Goal: Information Seeking & Learning: Learn about a topic

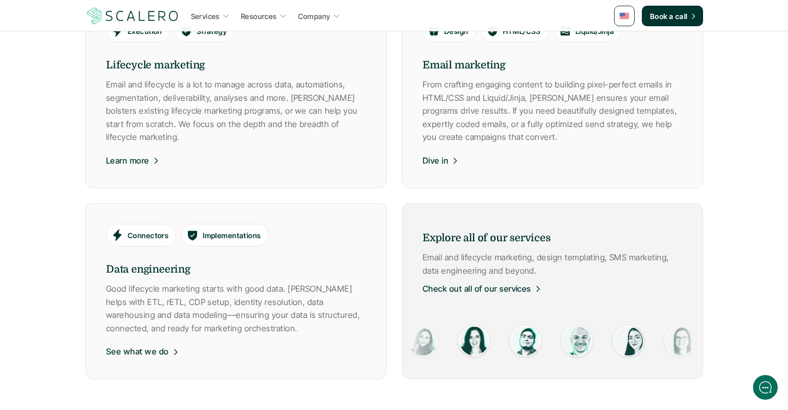
scroll to position [615, 0]
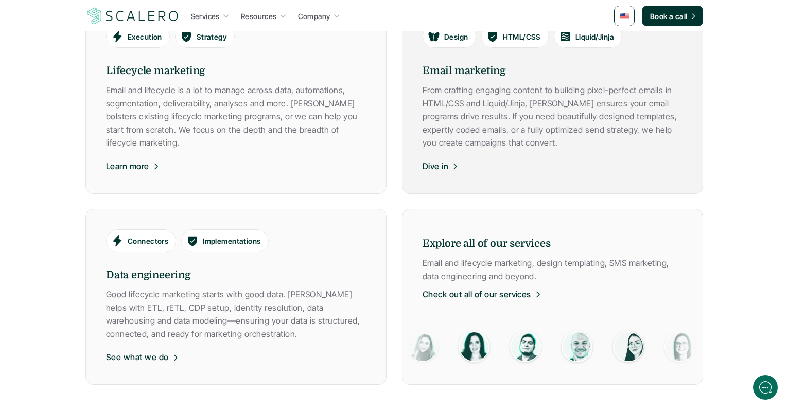
click at [424, 159] on div "Dive in" at bounding box center [441, 164] width 37 height 19
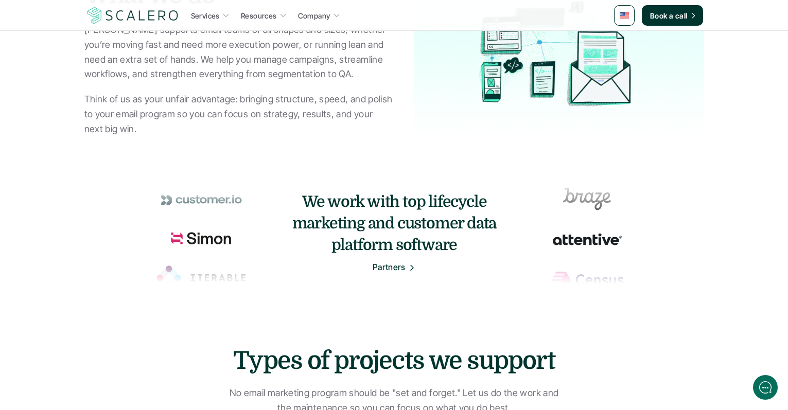
scroll to position [407, 0]
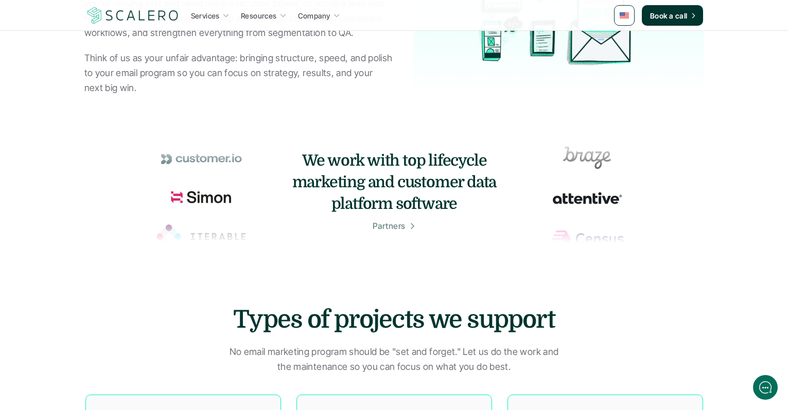
click at [381, 222] on p "Partners" at bounding box center [388, 226] width 33 height 13
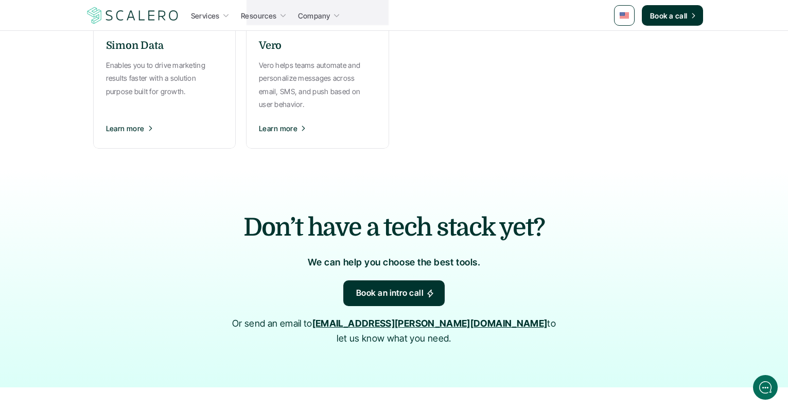
scroll to position [987, 0]
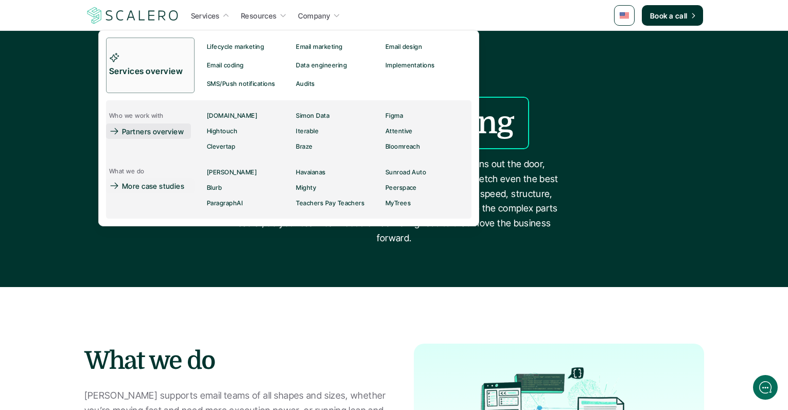
click at [148, 127] on p "Partners overview" at bounding box center [153, 131] width 62 height 11
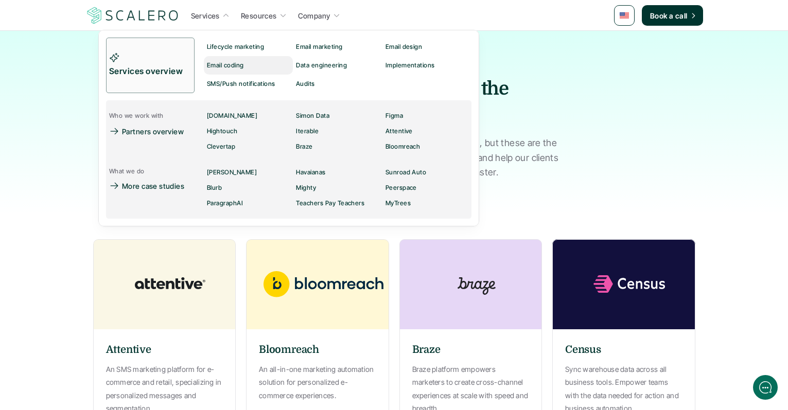
click at [225, 65] on p "Email coding" at bounding box center [225, 65] width 37 height 7
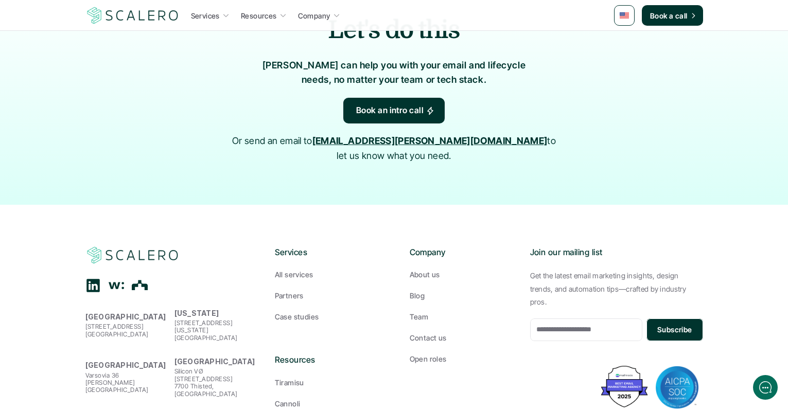
scroll to position [2190, 0]
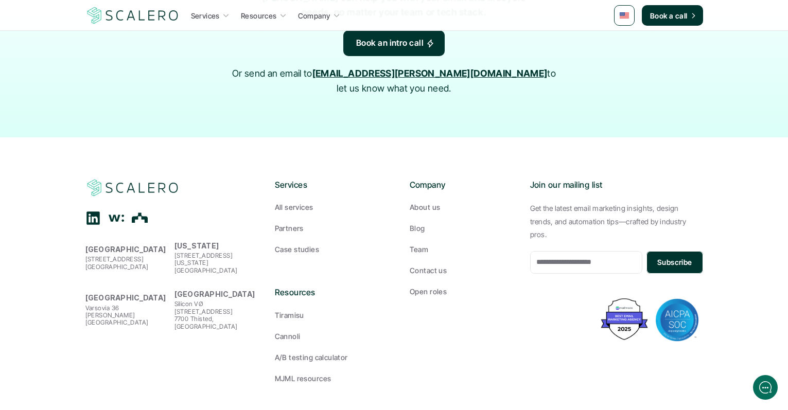
click at [299, 244] on p "Case studies" at bounding box center [297, 249] width 44 height 11
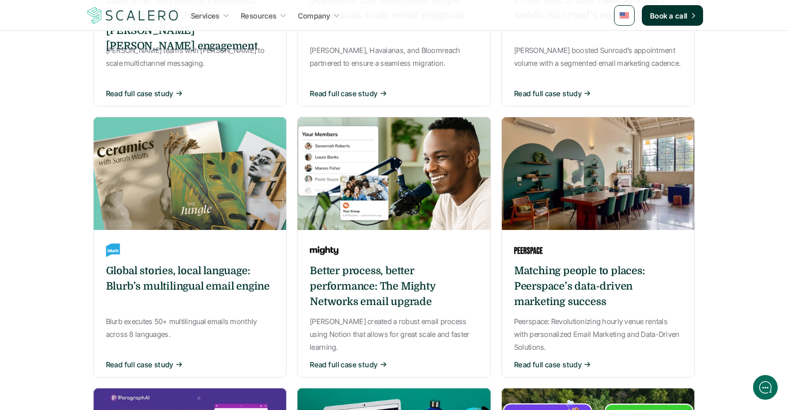
scroll to position [406, 0]
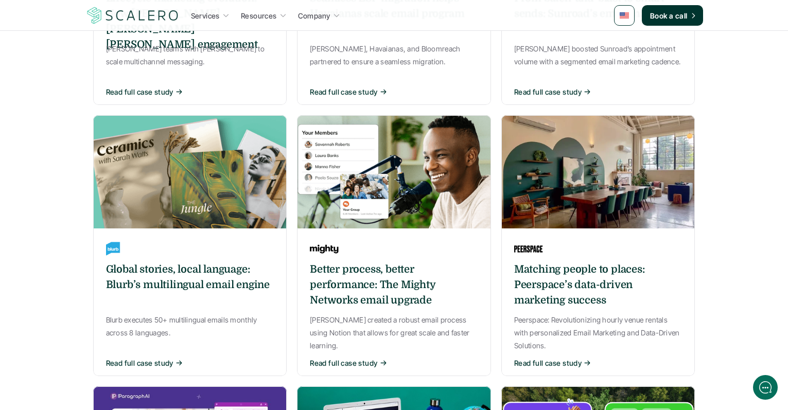
click at [184, 262] on h6 "Global stories, local language: Blurb’s multilingual email engine" at bounding box center [190, 277] width 168 height 31
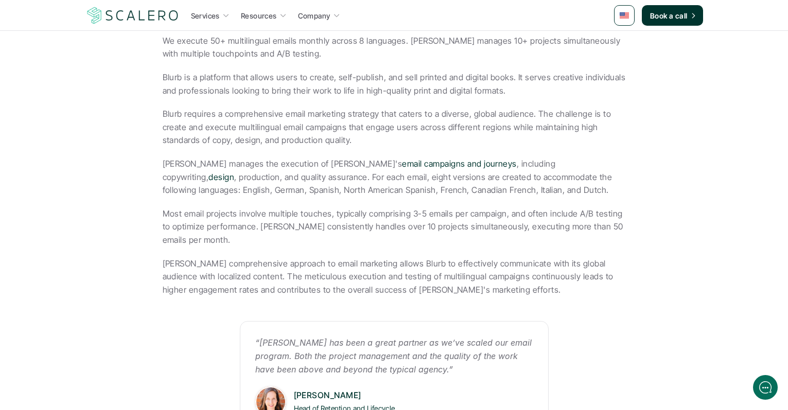
scroll to position [344, 0]
